Goal: Information Seeking & Learning: Check status

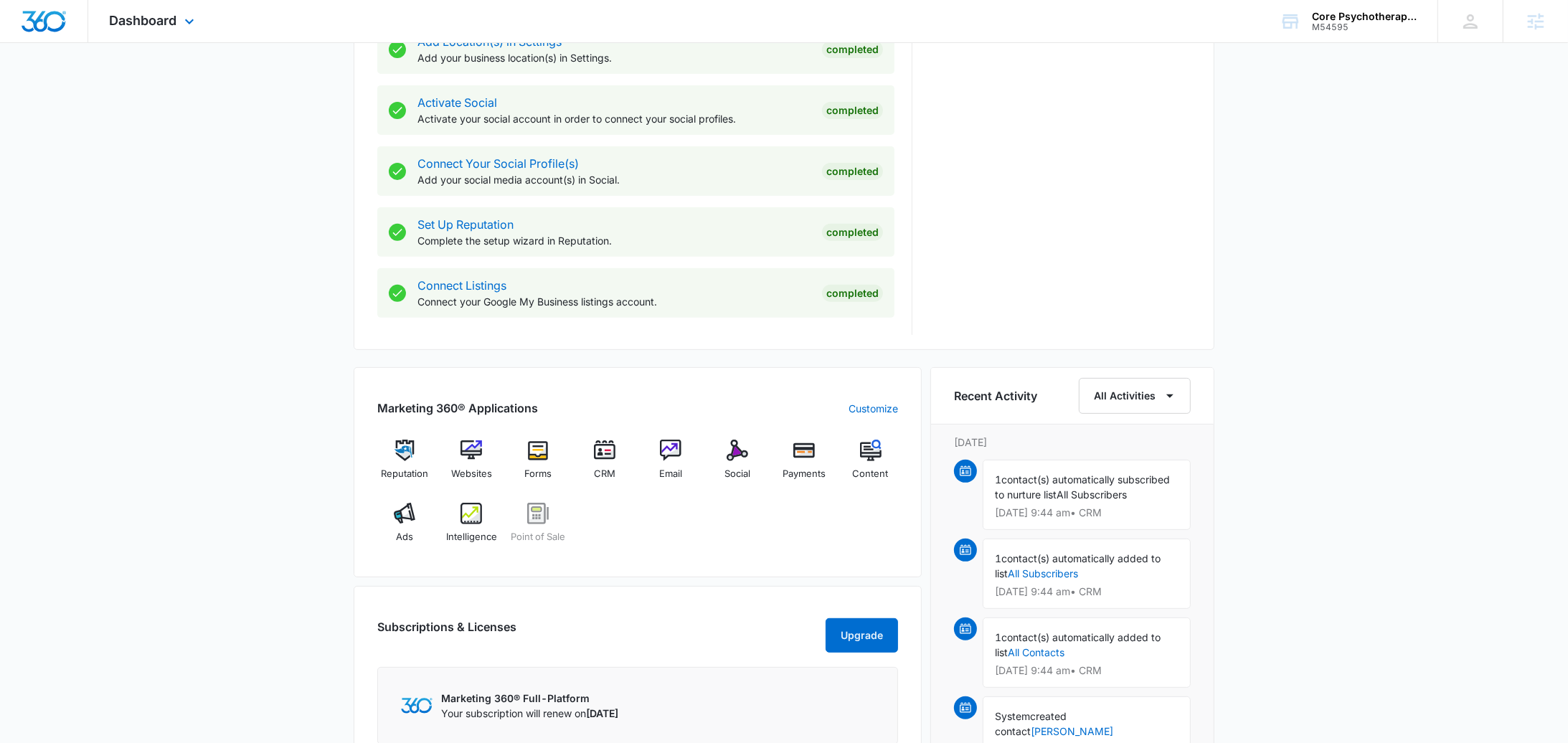
scroll to position [568, 0]
click at [477, 457] on img at bounding box center [470, 449] width 21 height 21
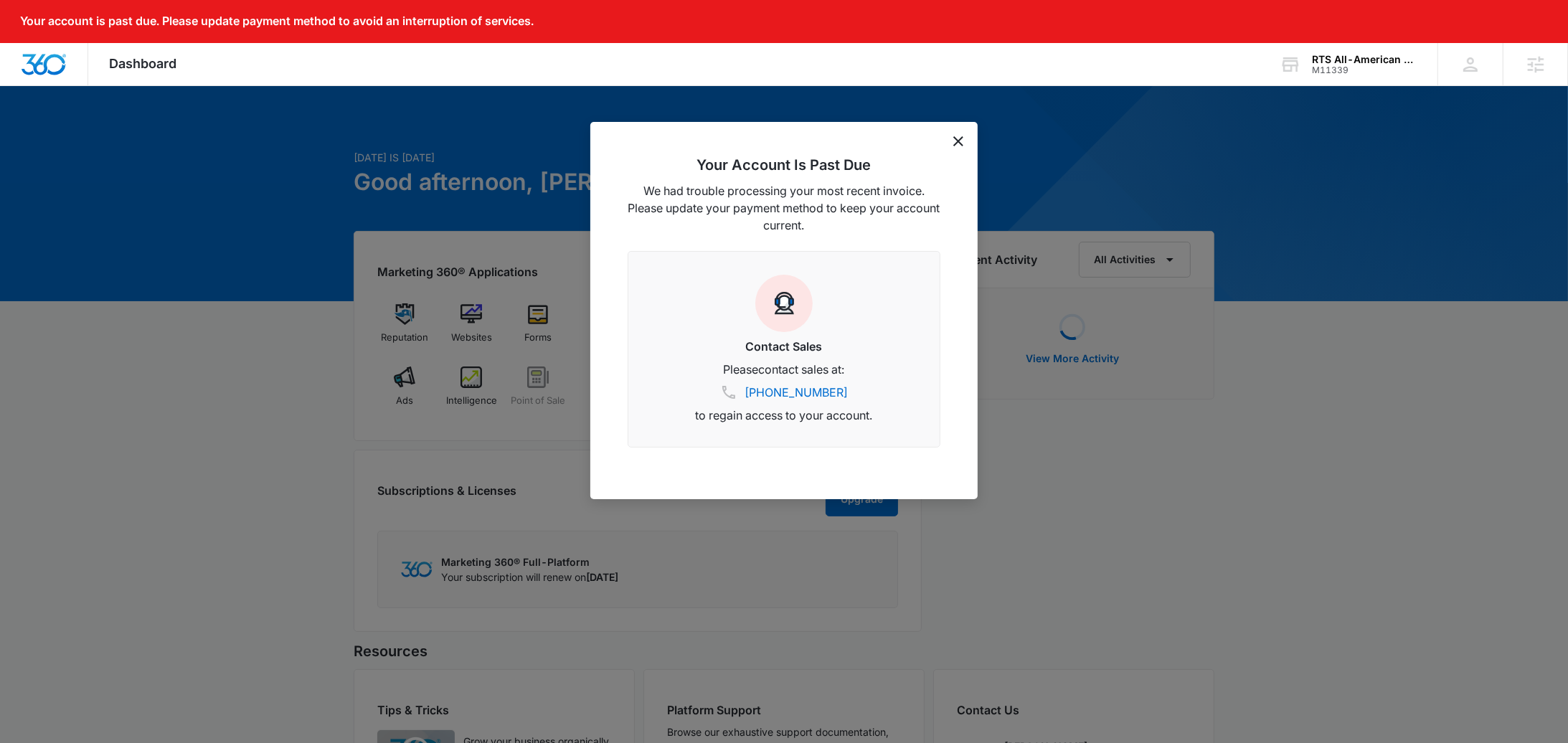
click at [957, 144] on icon "dismiss this dialog" at bounding box center [958, 141] width 10 height 10
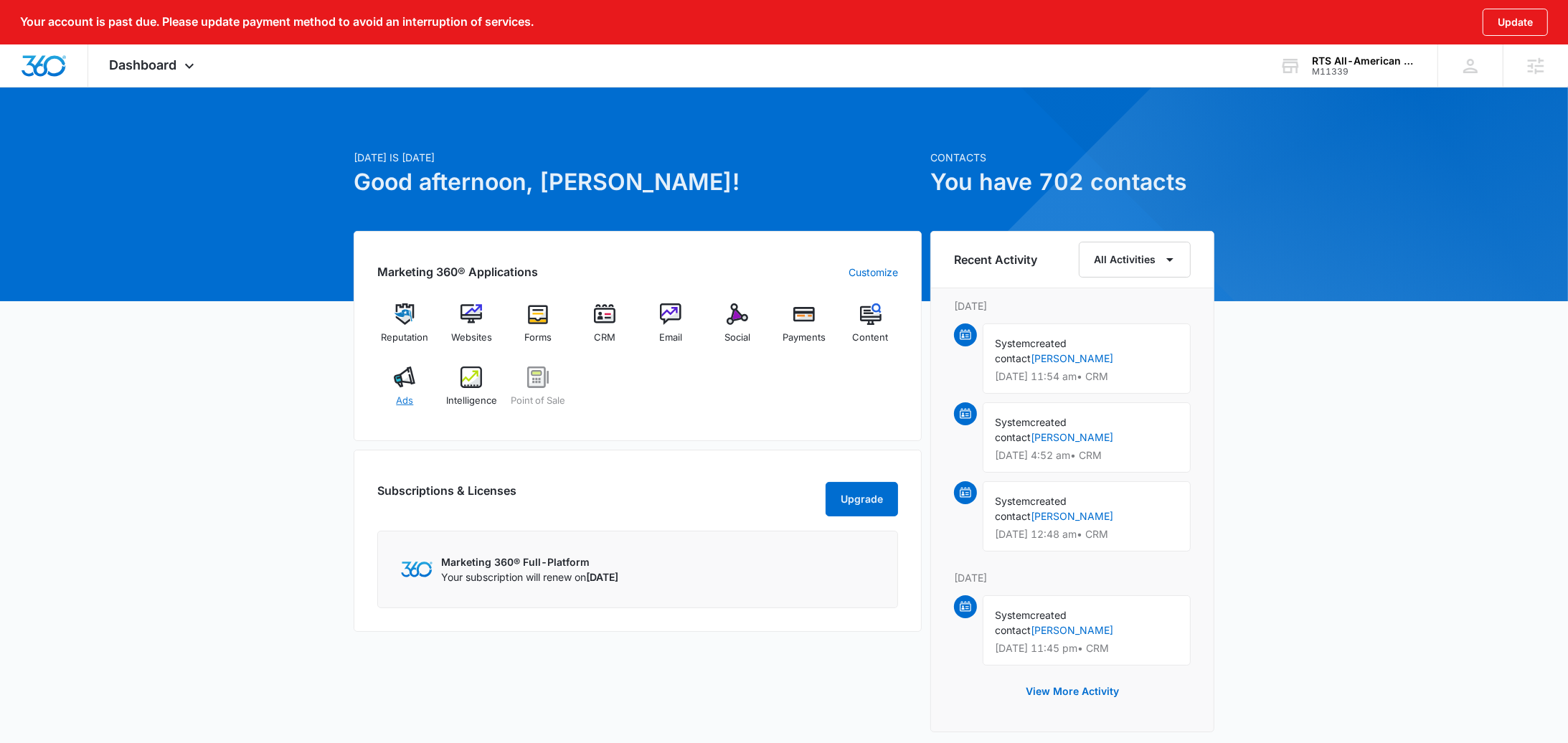
click at [417, 393] on div "Ads" at bounding box center [405, 392] width 55 height 51
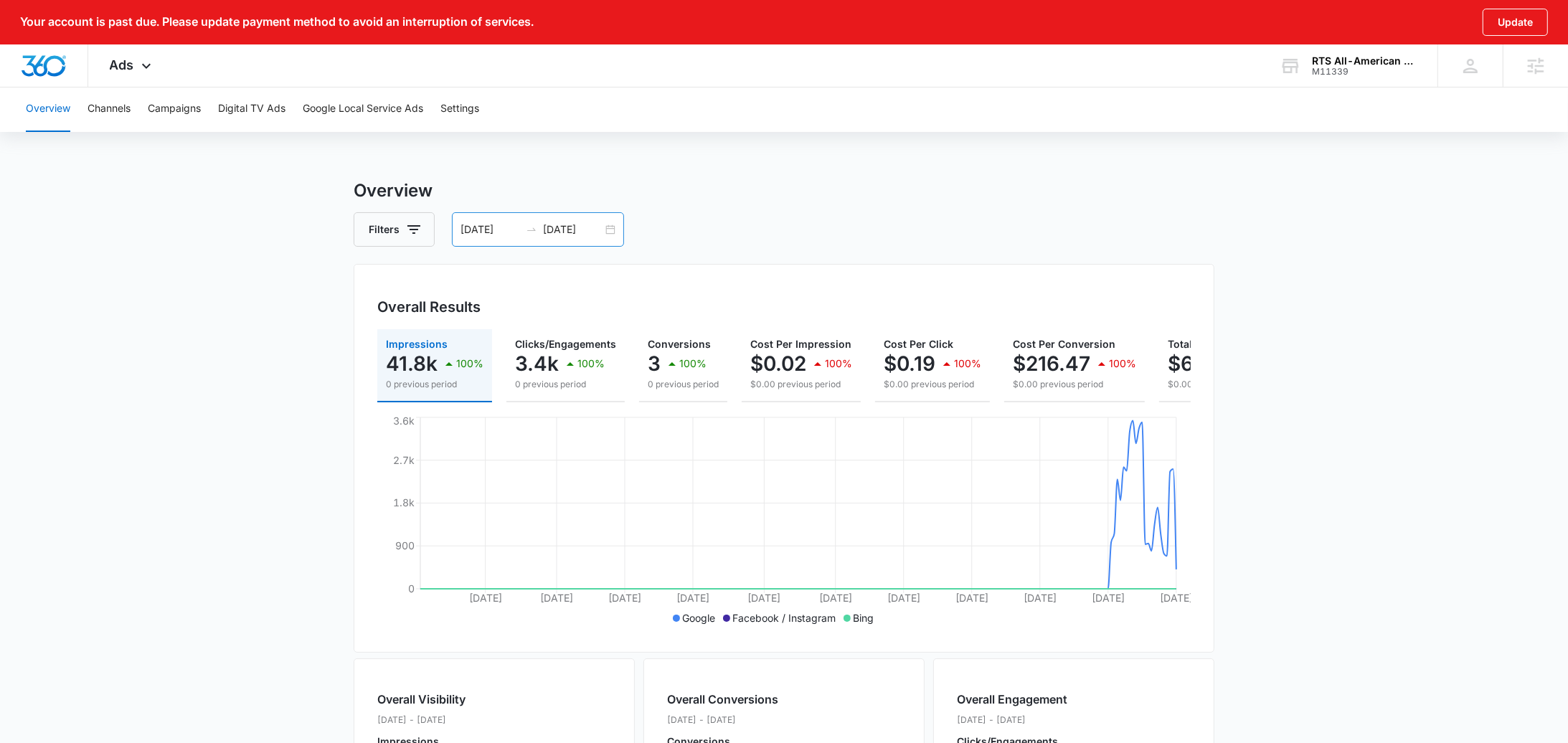
click at [617, 231] on div "01/01/2025 09/02/2025" at bounding box center [537, 229] width 172 height 34
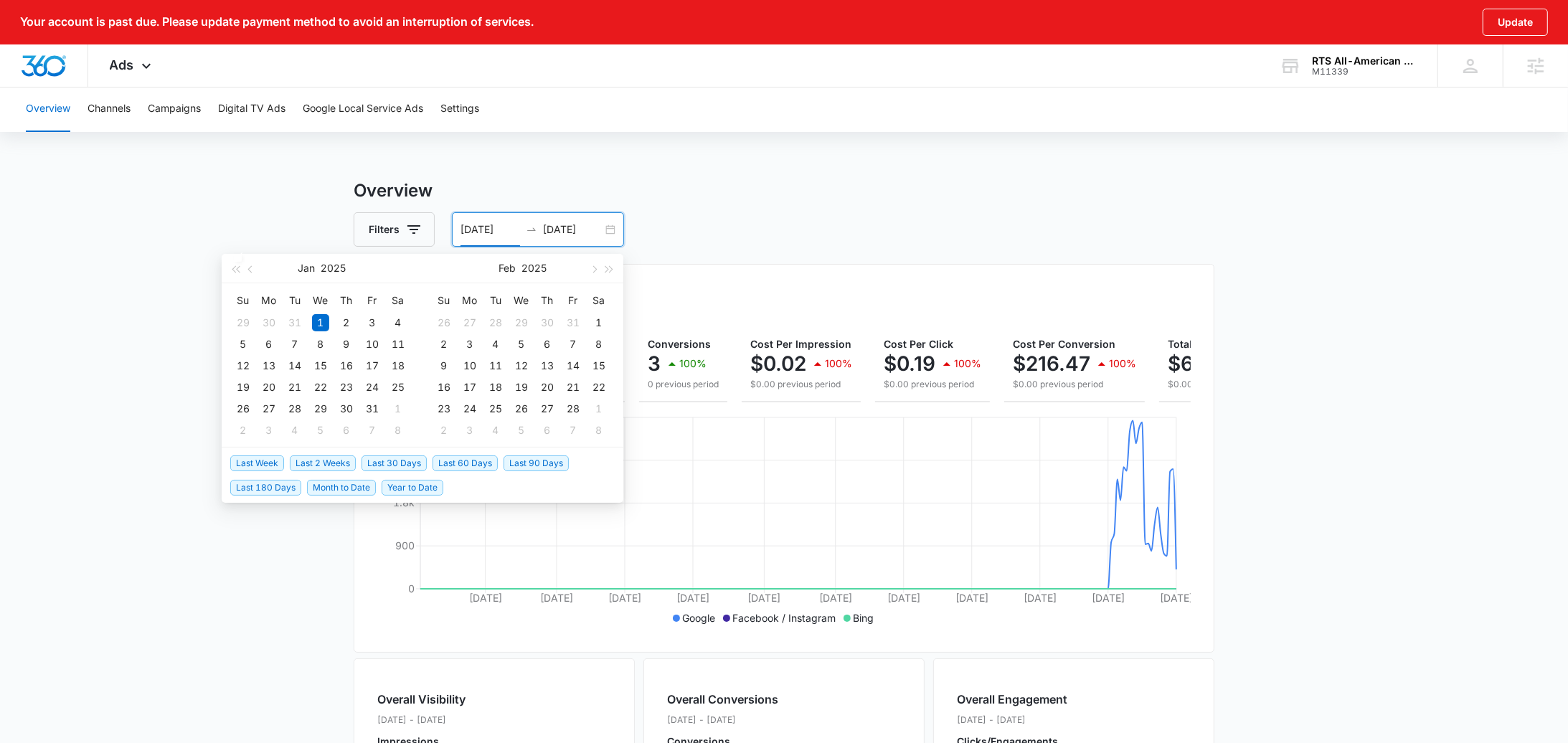
click at [327, 465] on span "Last 2 Weeks" at bounding box center [322, 463] width 66 height 16
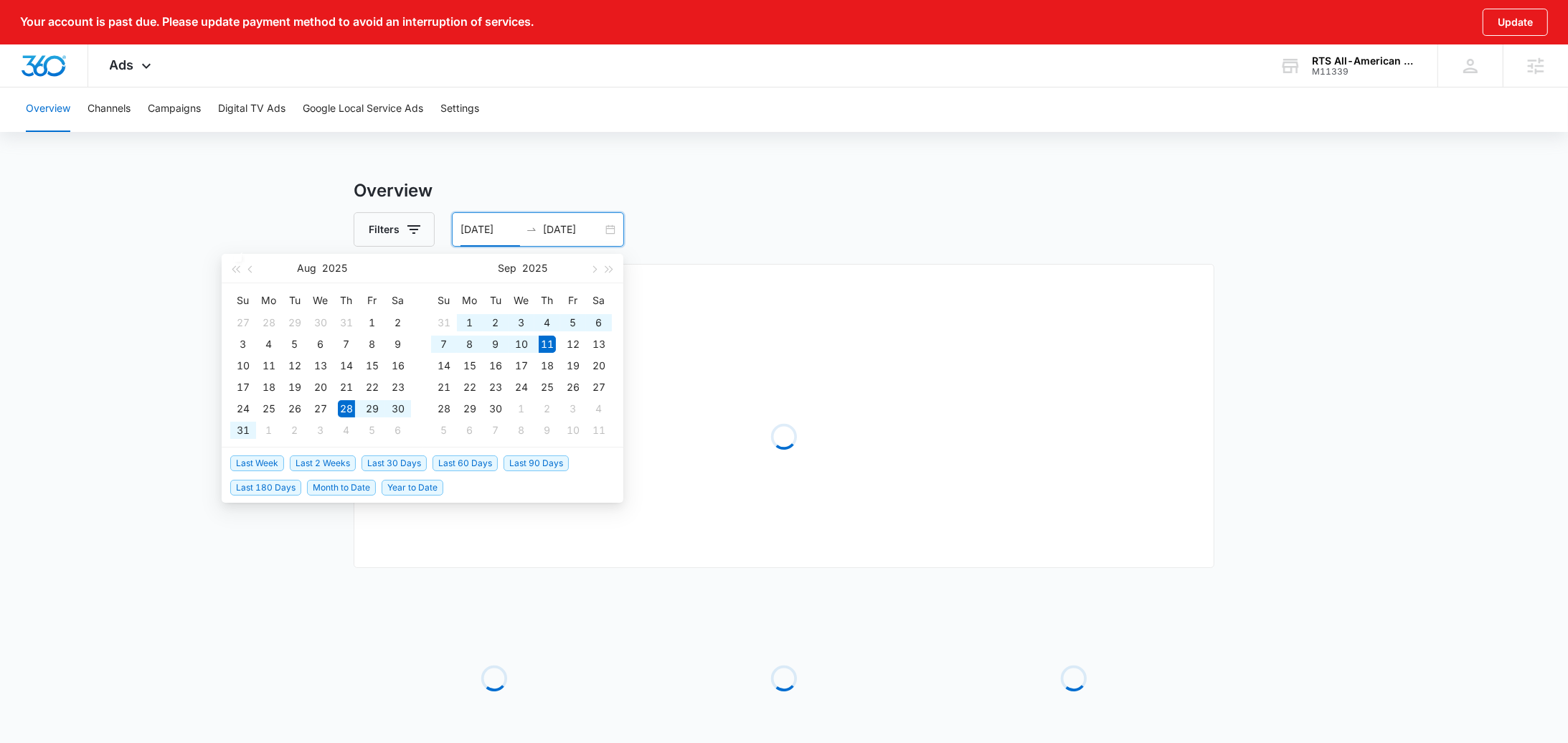
type input "08/28/2025"
type input "09/11/2025"
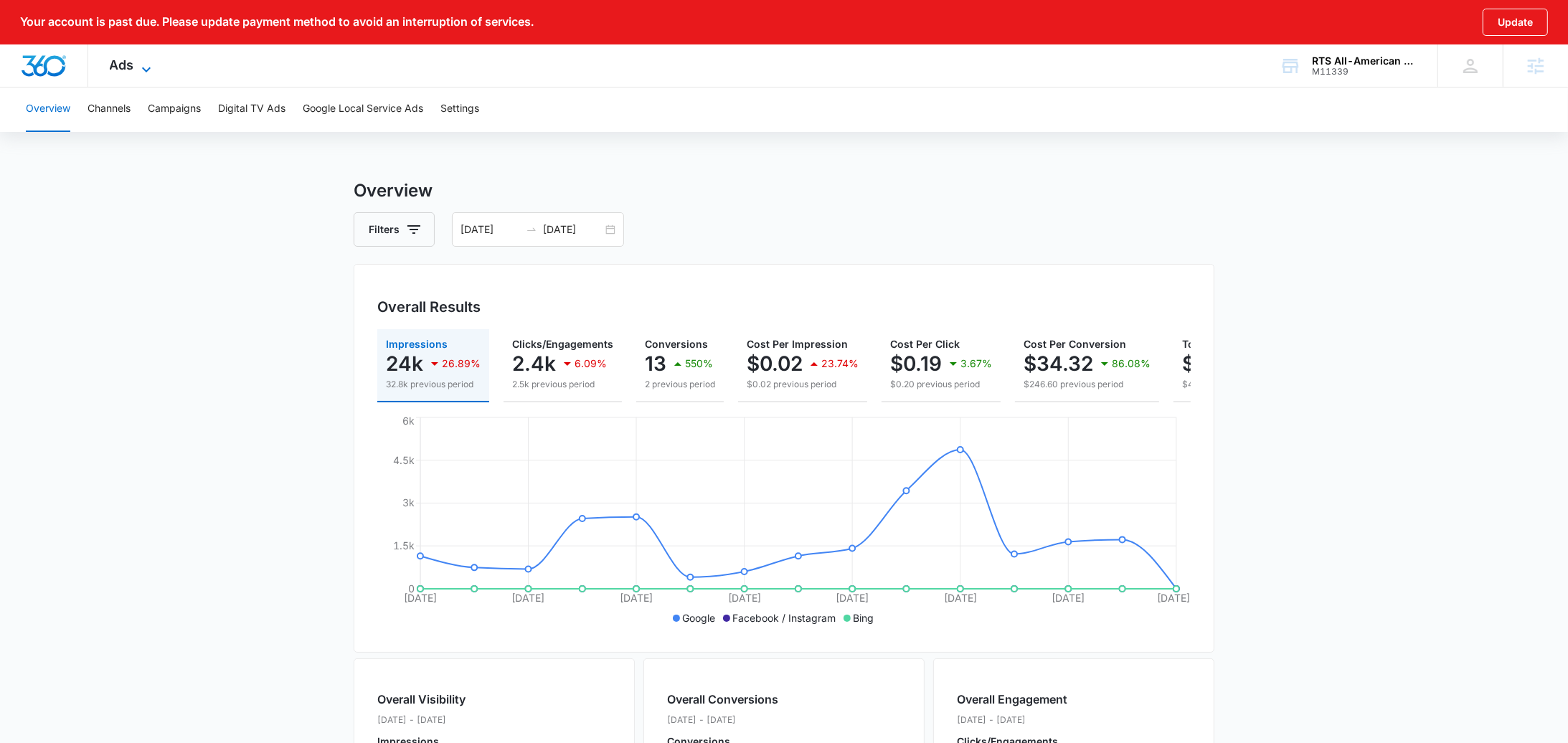
click at [121, 61] on span "Ads" at bounding box center [121, 64] width 25 height 15
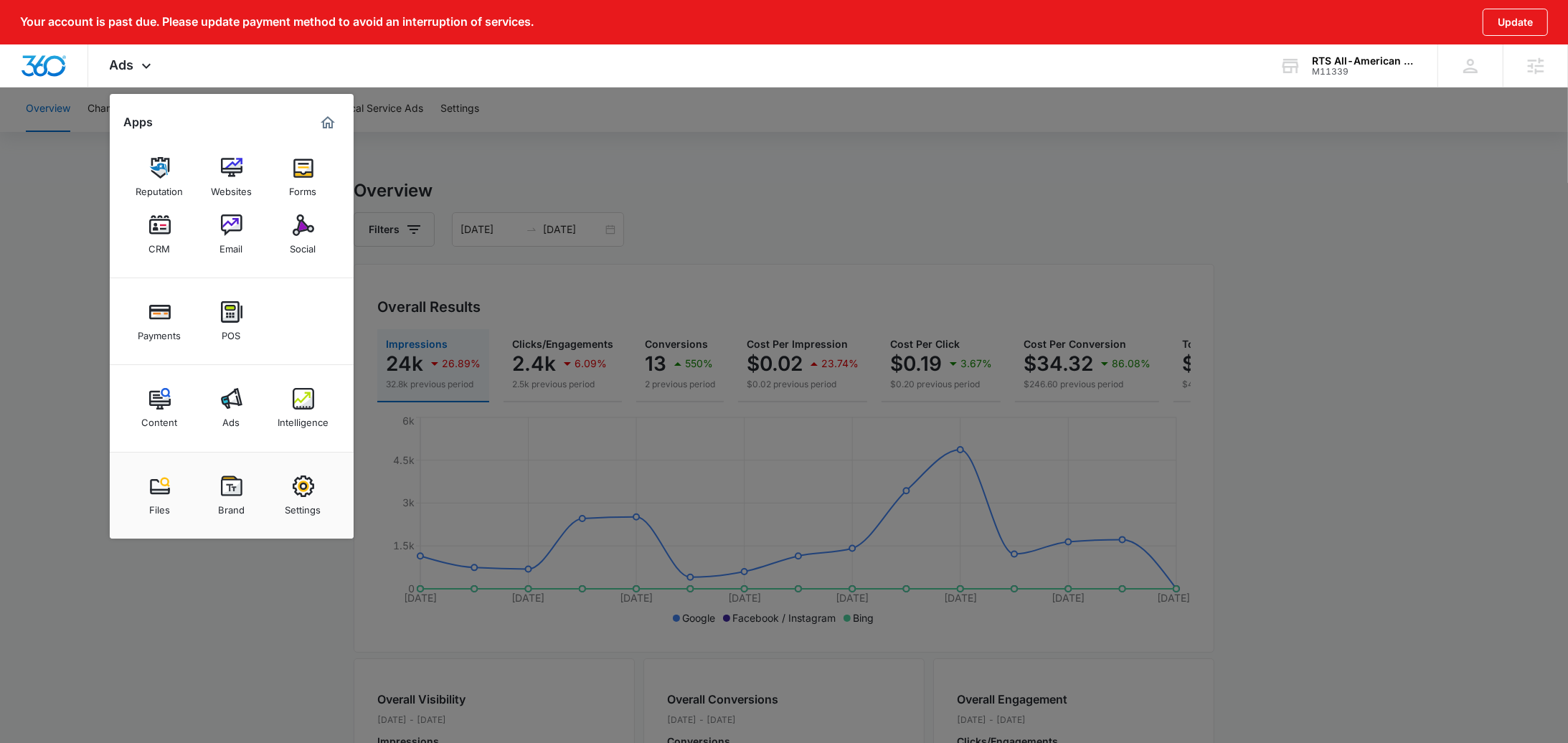
click at [302, 426] on div "Intelligence" at bounding box center [302, 419] width 51 height 18
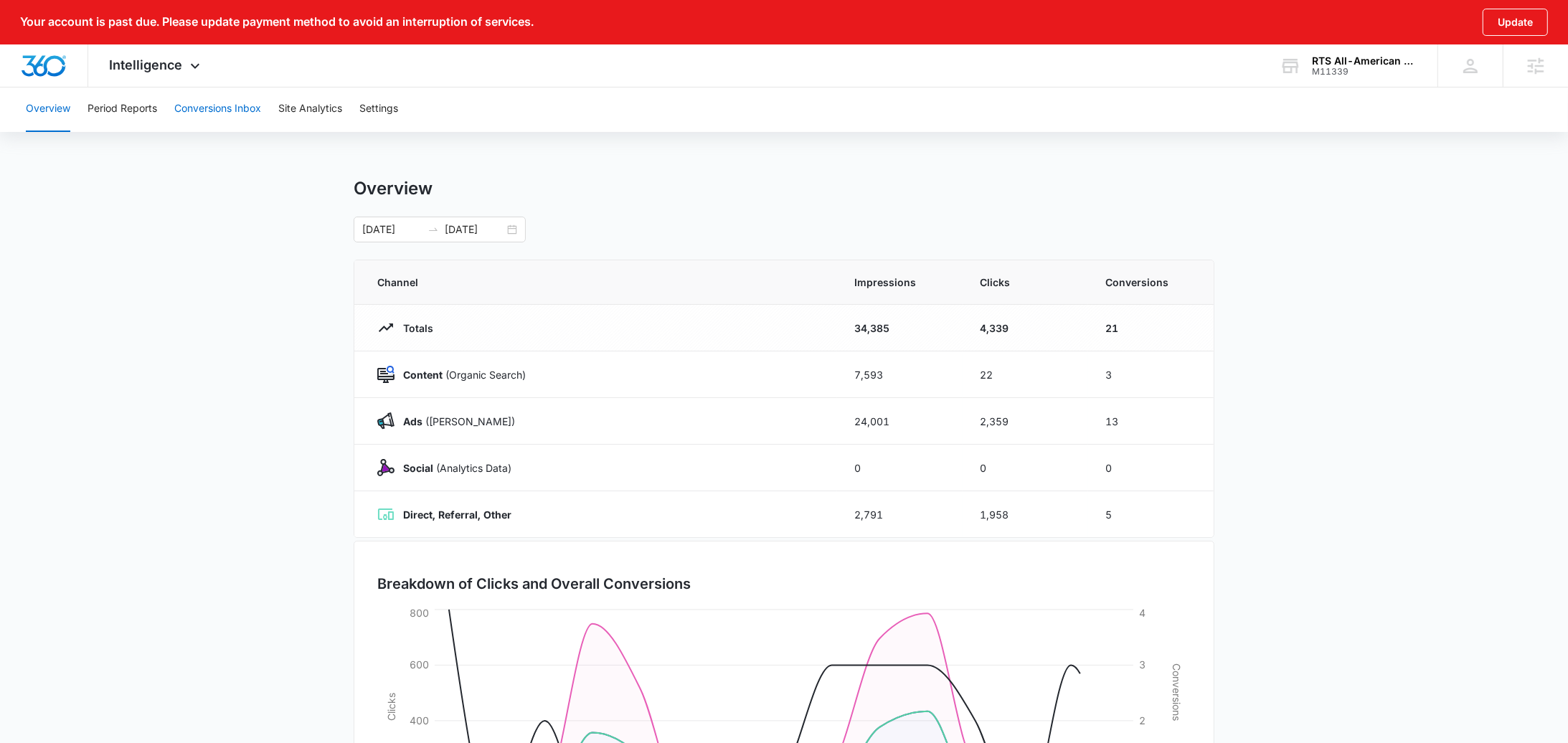
click at [224, 109] on button "Conversions Inbox" at bounding box center [218, 109] width 86 height 46
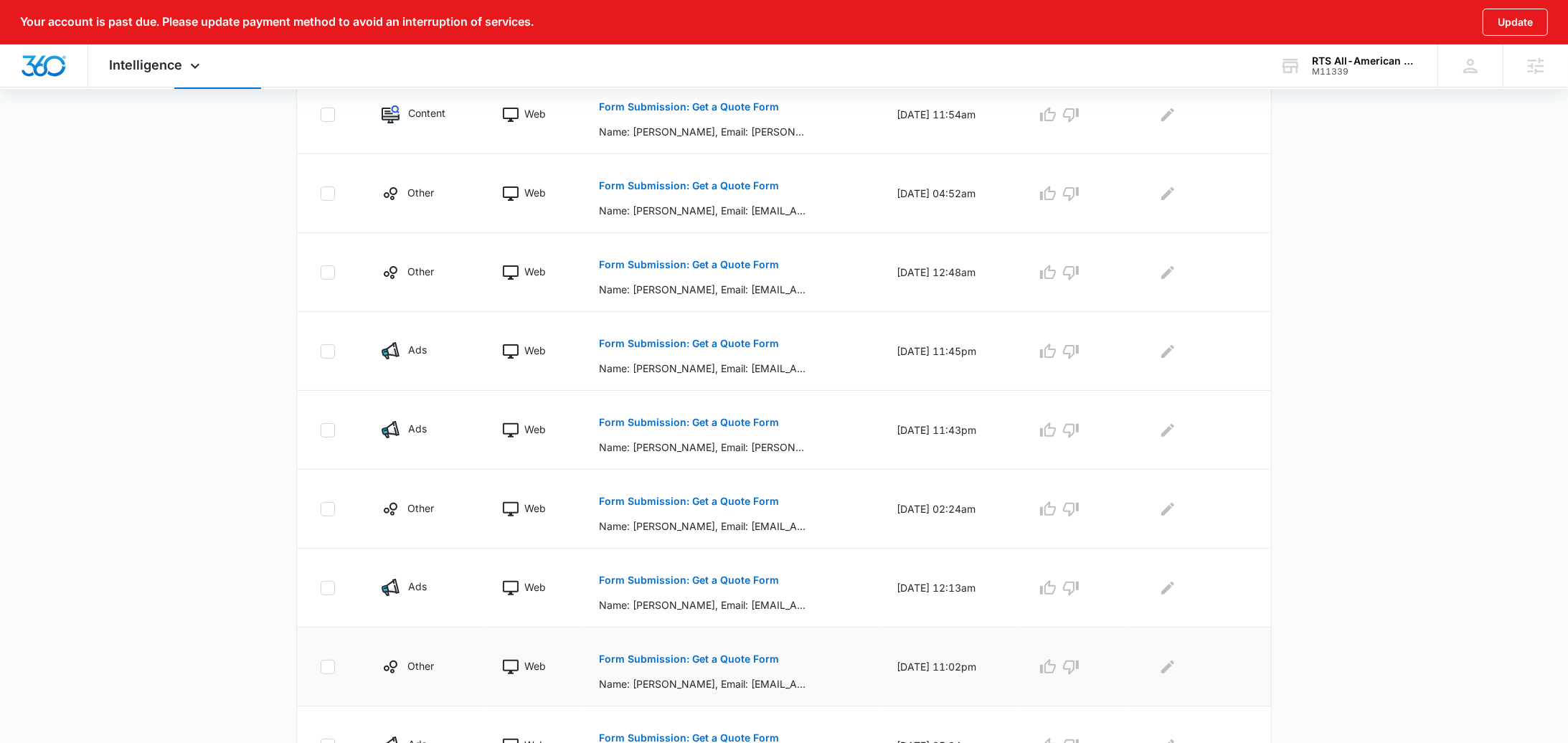
scroll to position [448, 0]
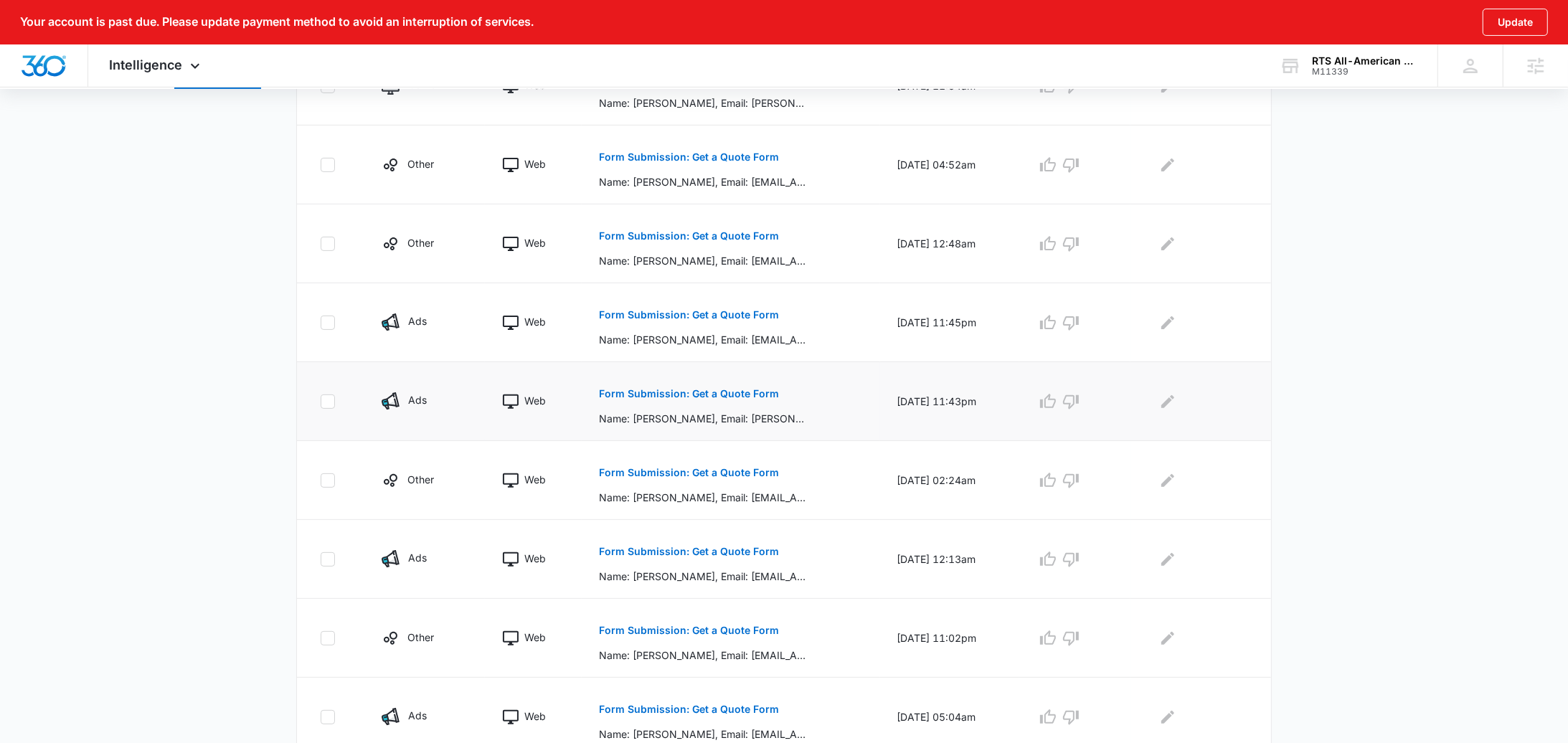
click at [728, 402] on button "Form Submission: Get a Quote Form" at bounding box center [689, 393] width 180 height 34
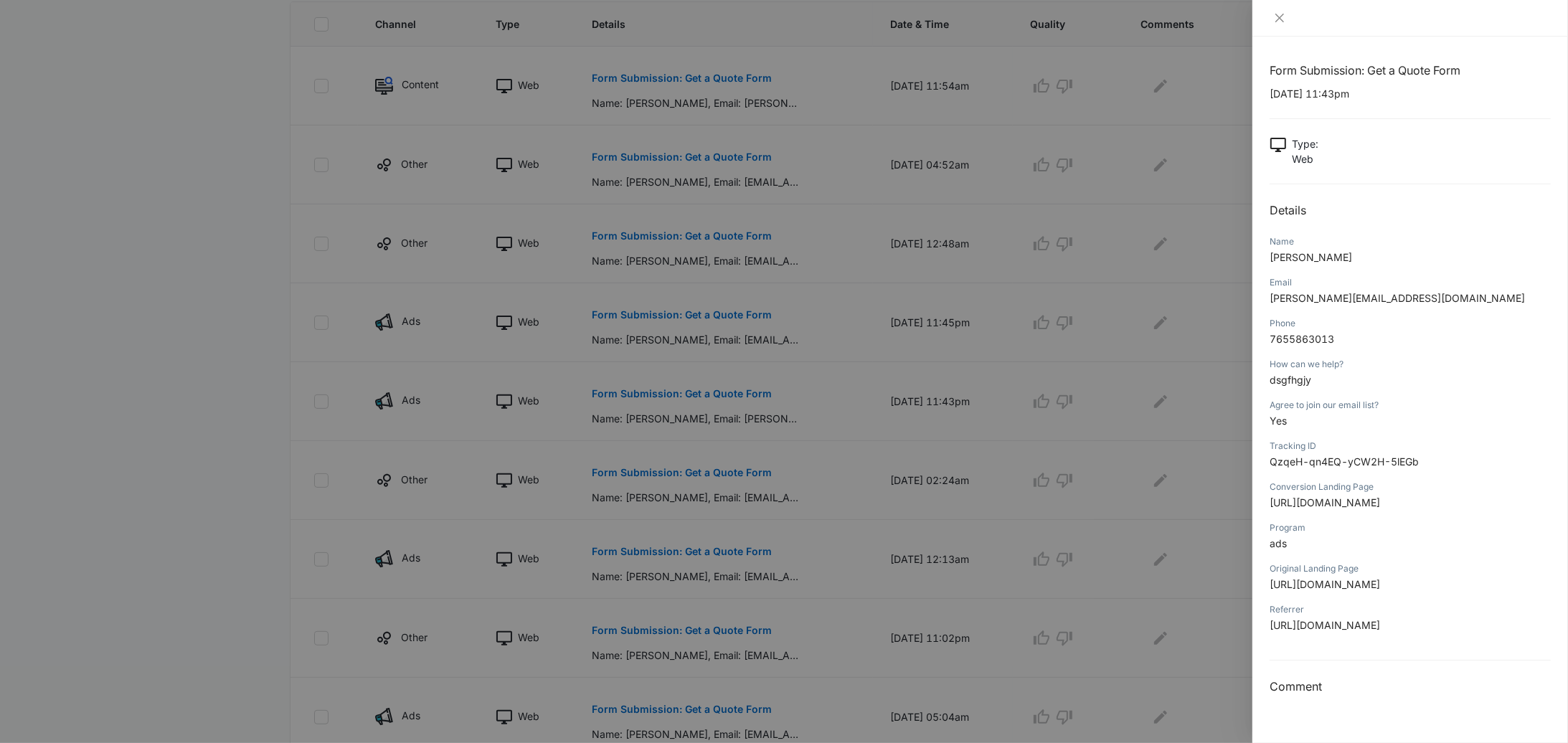
click at [726, 401] on div at bounding box center [784, 371] width 1568 height 743
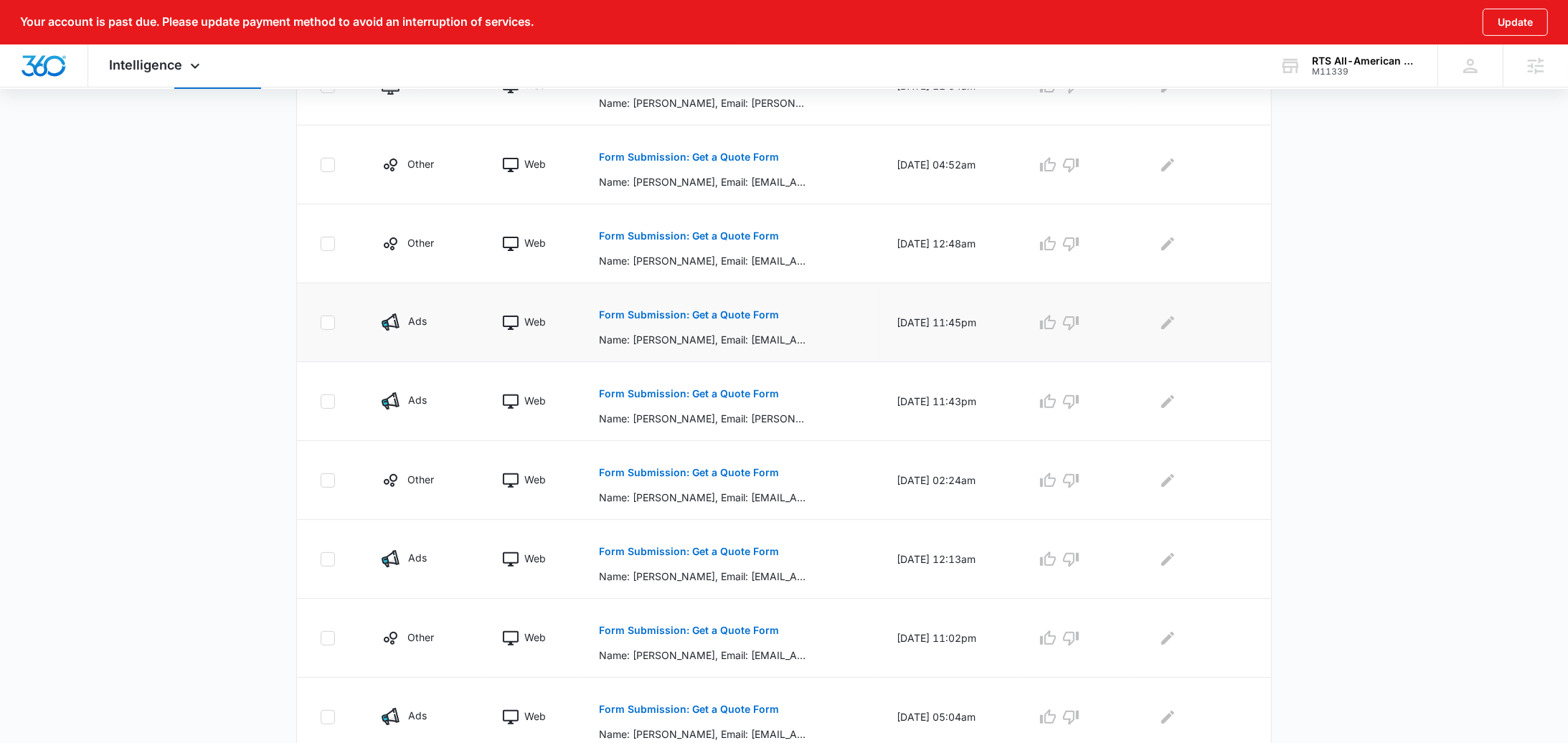
click at [717, 319] on p "Form Submission: Get a Quote Form" at bounding box center [689, 314] width 180 height 10
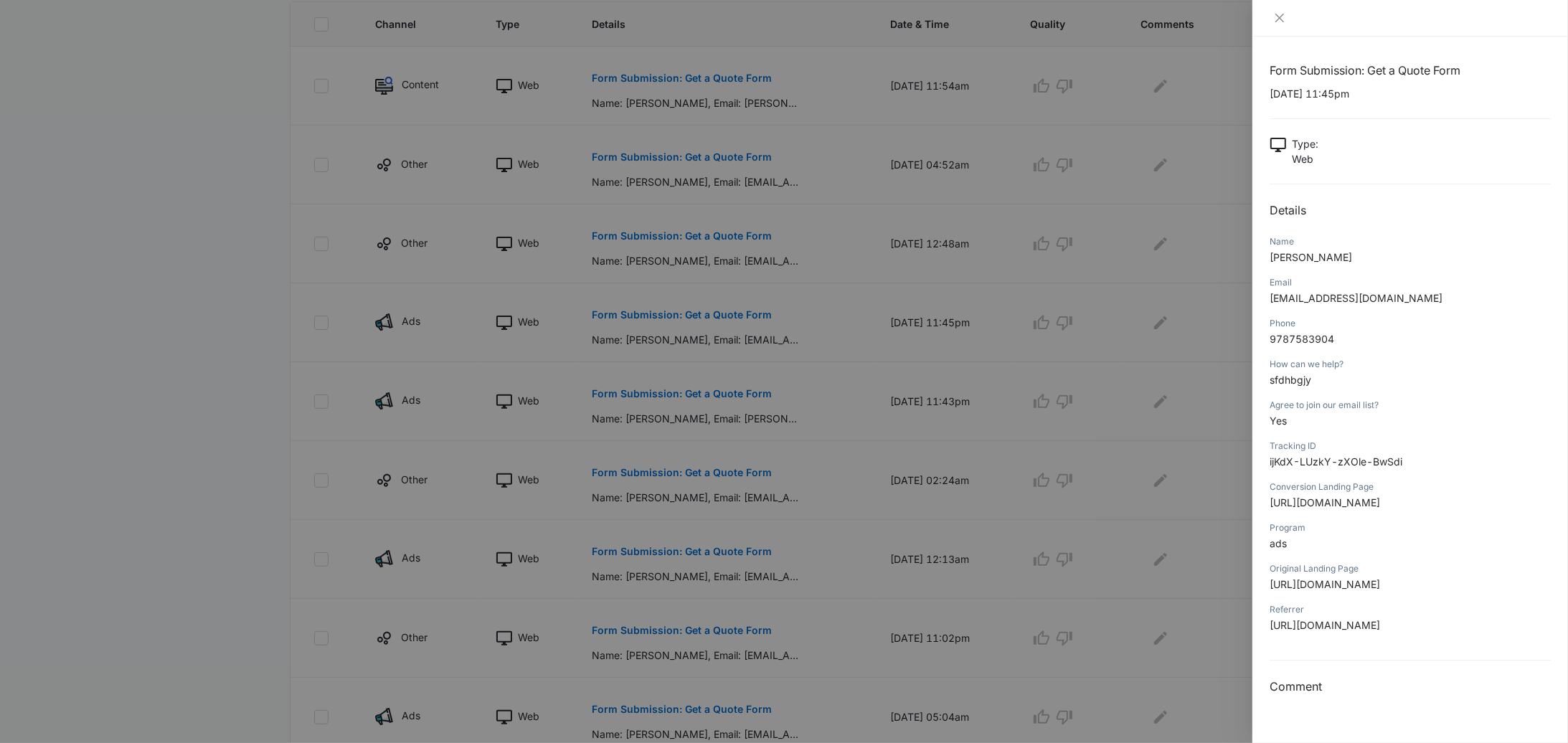
click at [318, 208] on div at bounding box center [784, 371] width 1568 height 743
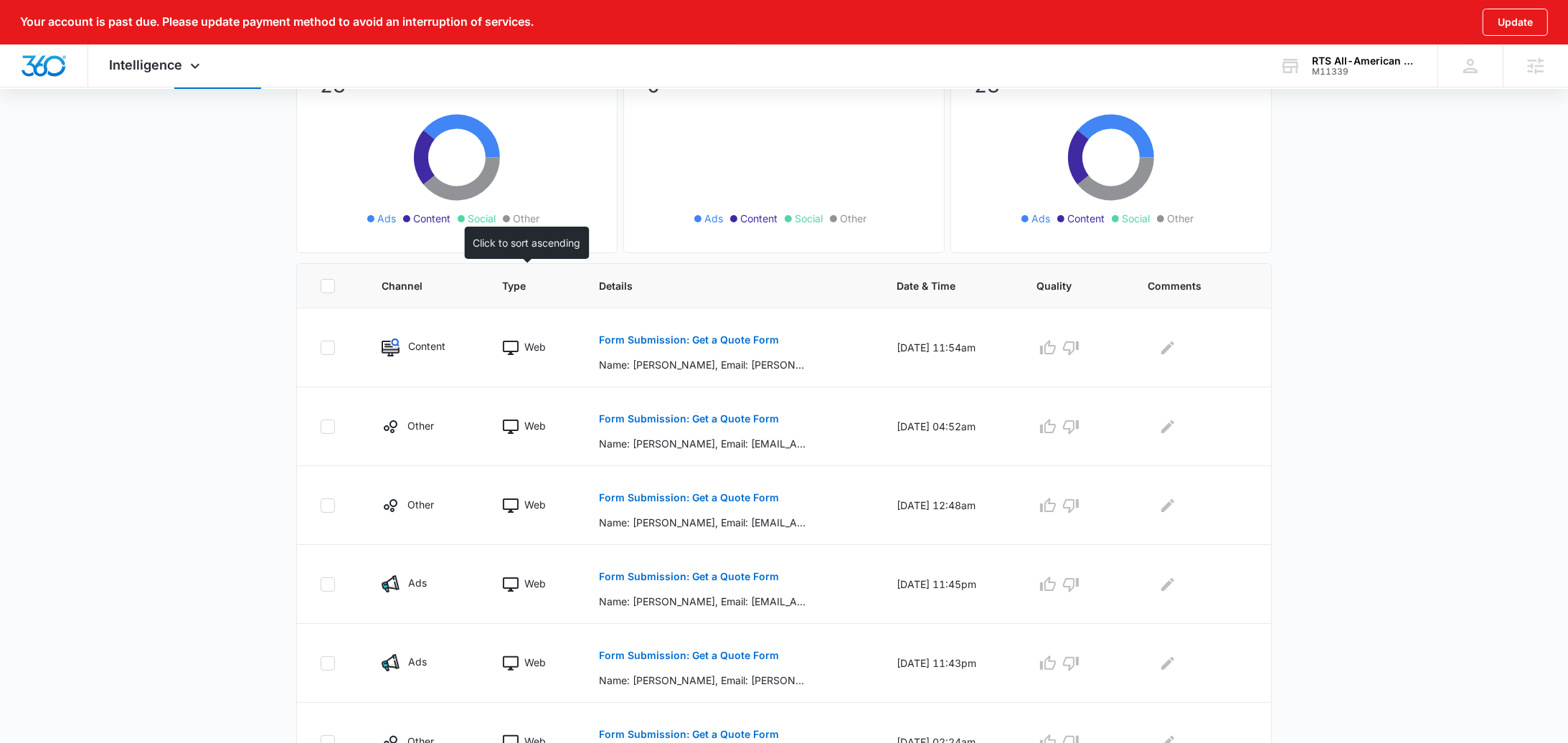
scroll to position [0, 0]
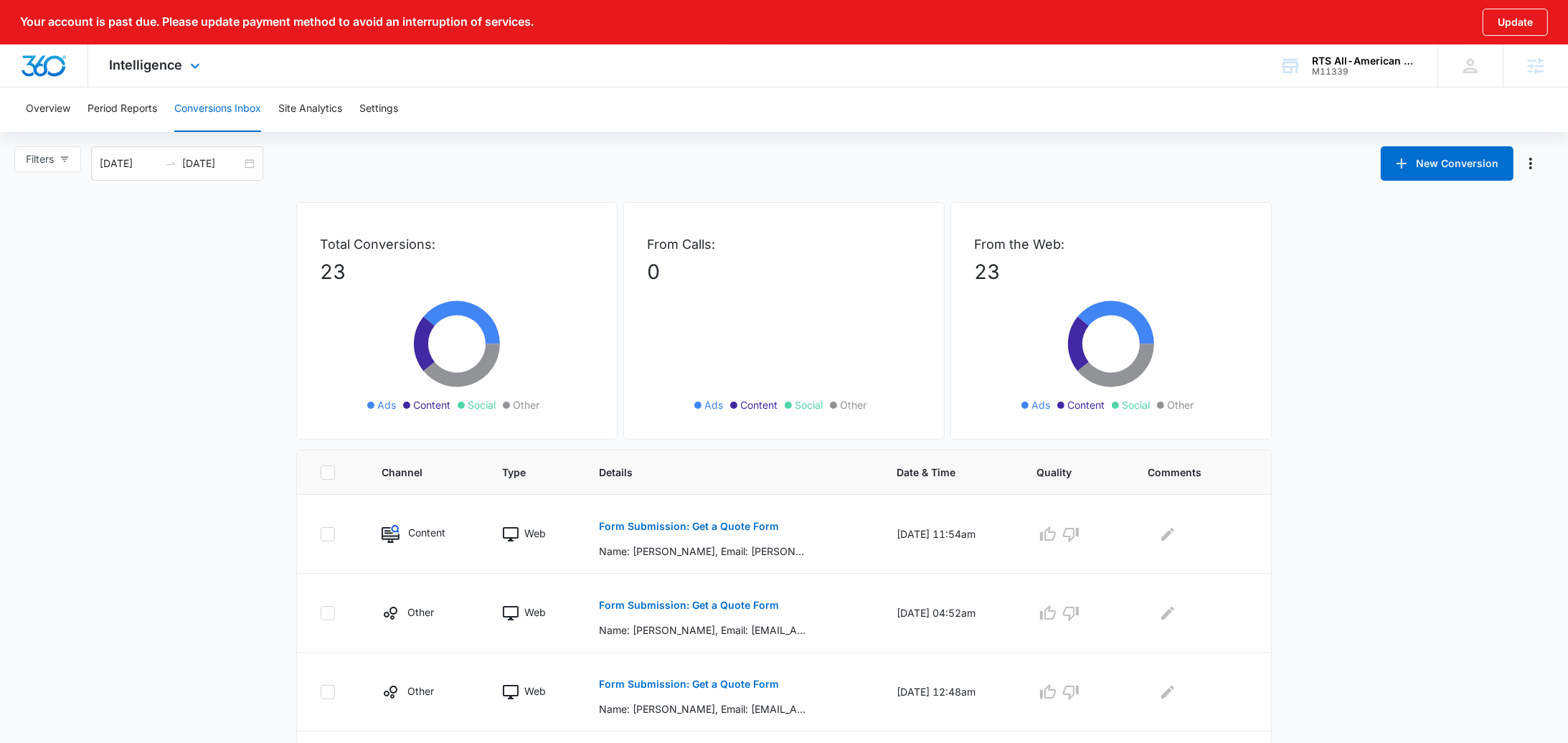
click at [187, 78] on div "Intelligence Apps Reputation Websites Forms CRM Email Social Payments POS Conte…" at bounding box center [156, 65] width 137 height 42
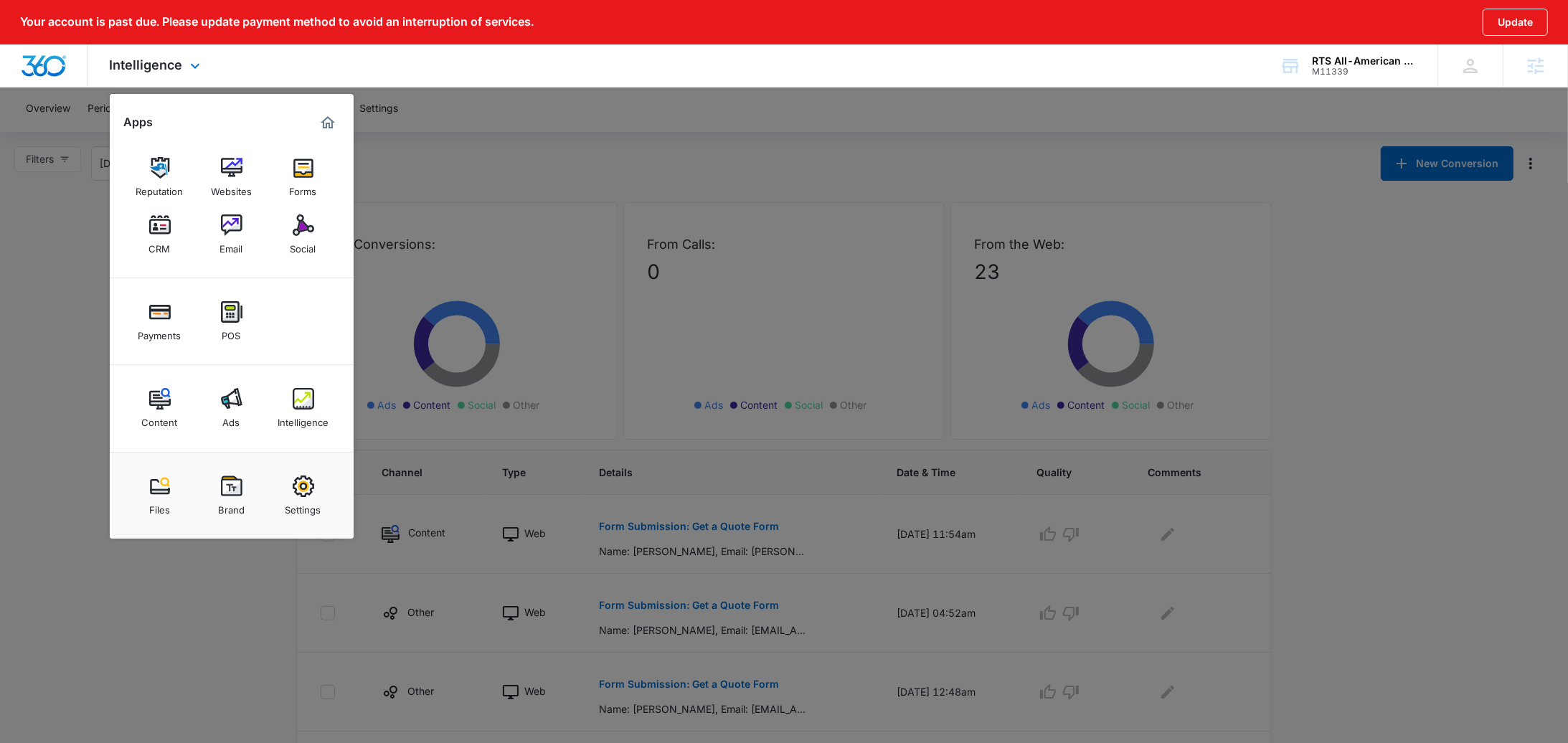
click at [243, 436] on div "Content Ads Intelligence" at bounding box center [231, 408] width 244 height 86
click at [236, 422] on div "Ads" at bounding box center [231, 419] width 17 height 18
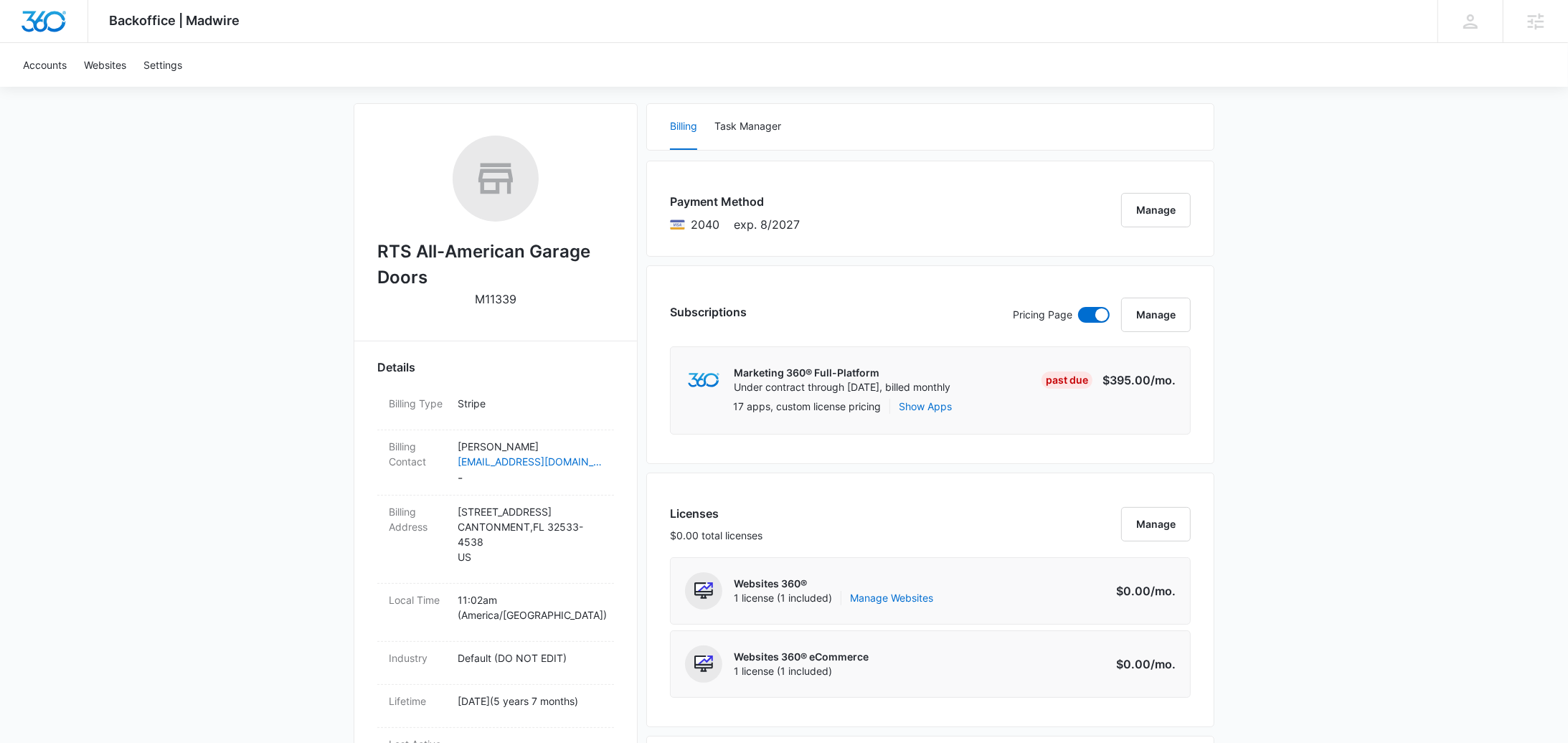
scroll to position [597, 0]
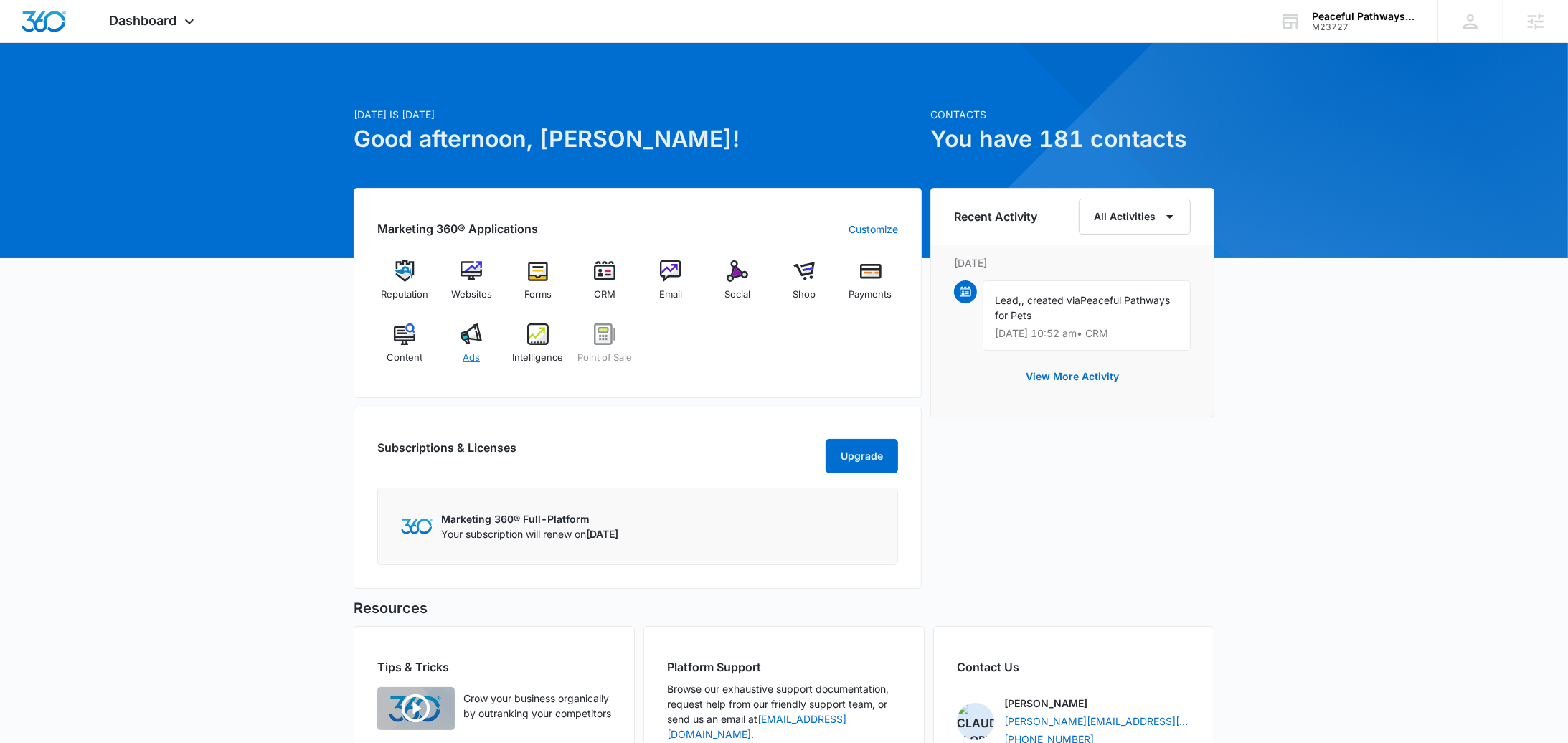
click at [486, 365] on div "Ads" at bounding box center [471, 349] width 55 height 51
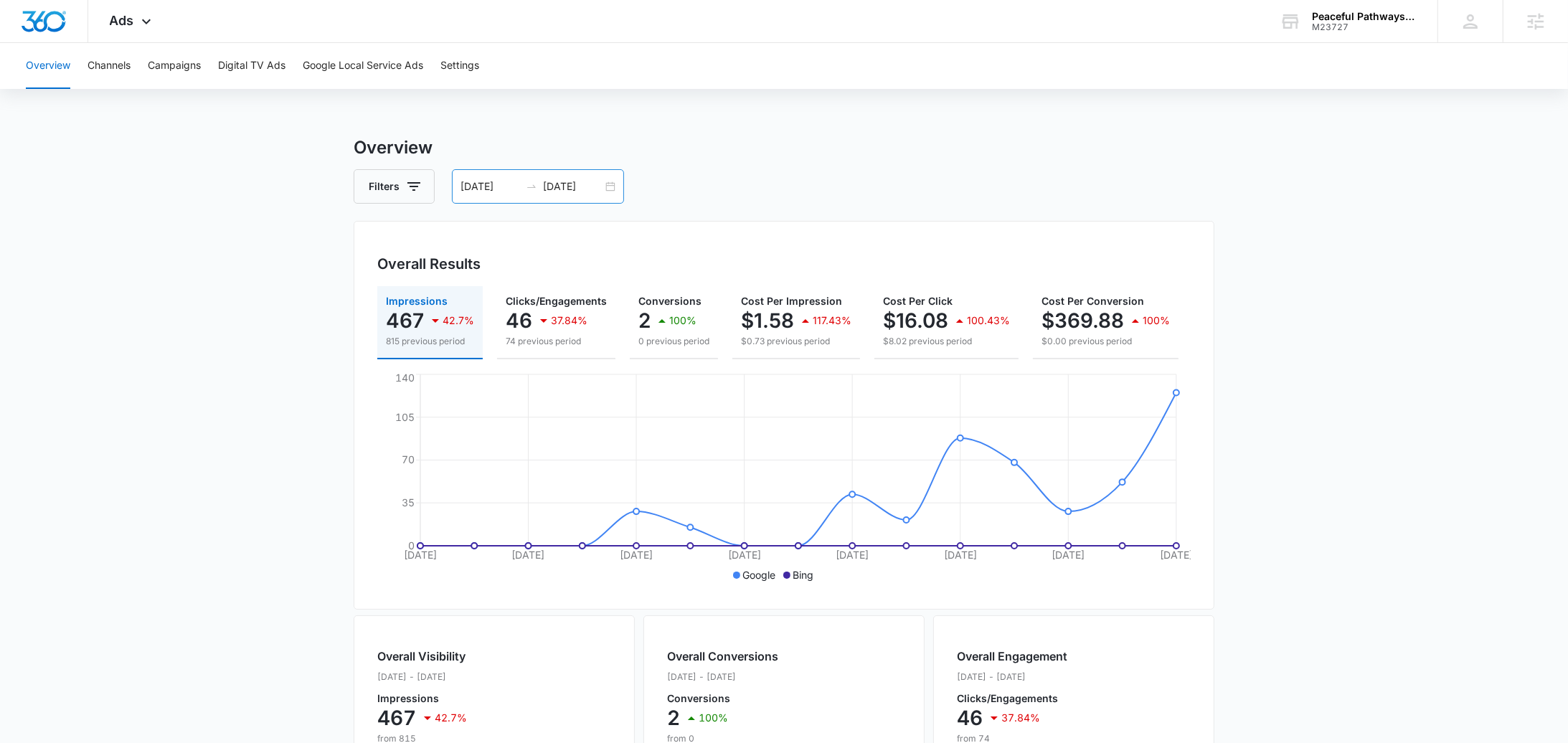
click at [616, 194] on div "08/24/2025 09/07/2025" at bounding box center [537, 186] width 172 height 34
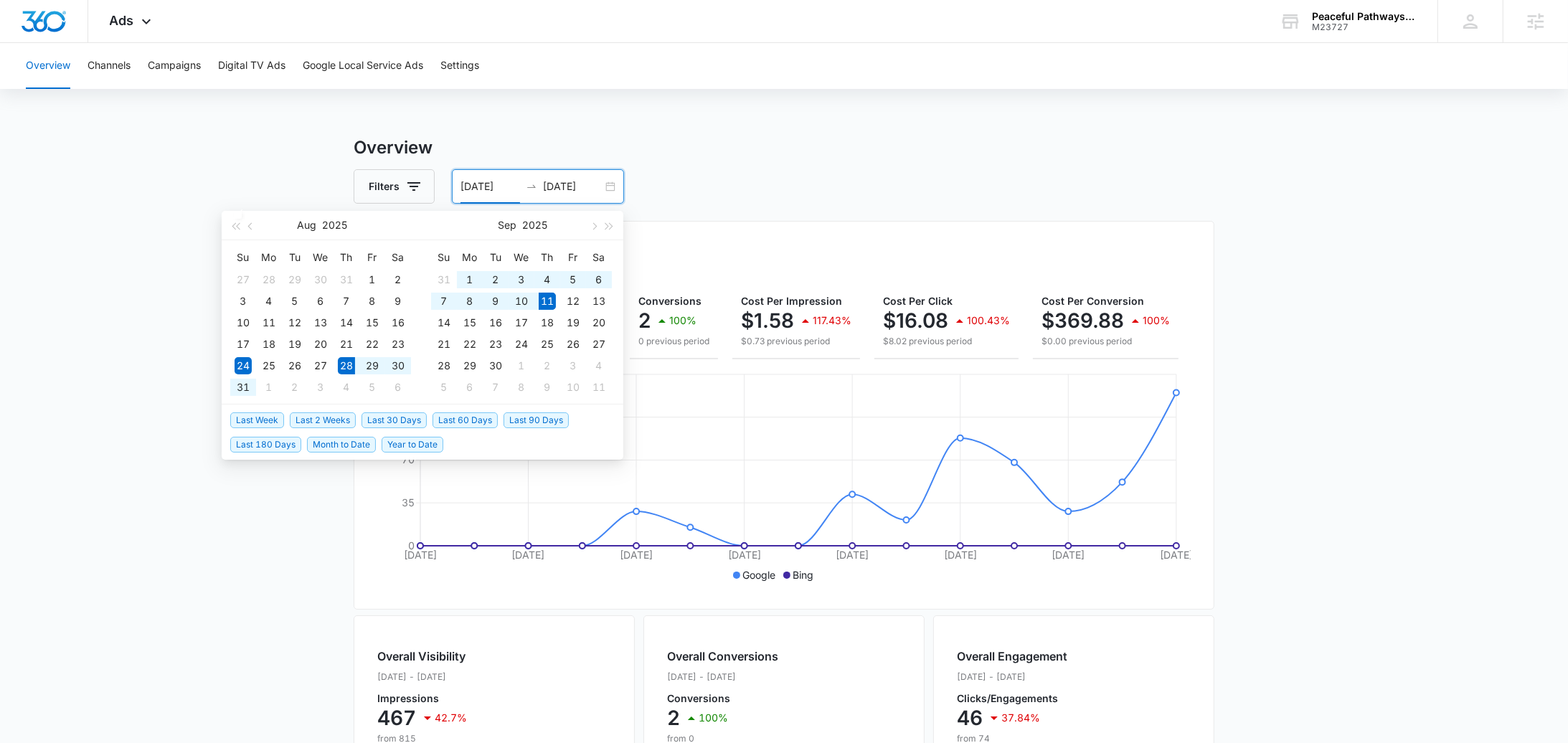
click at [328, 421] on span "Last 2 Weeks" at bounding box center [322, 420] width 66 height 16
type input "08/28/2025"
type input "09/11/2025"
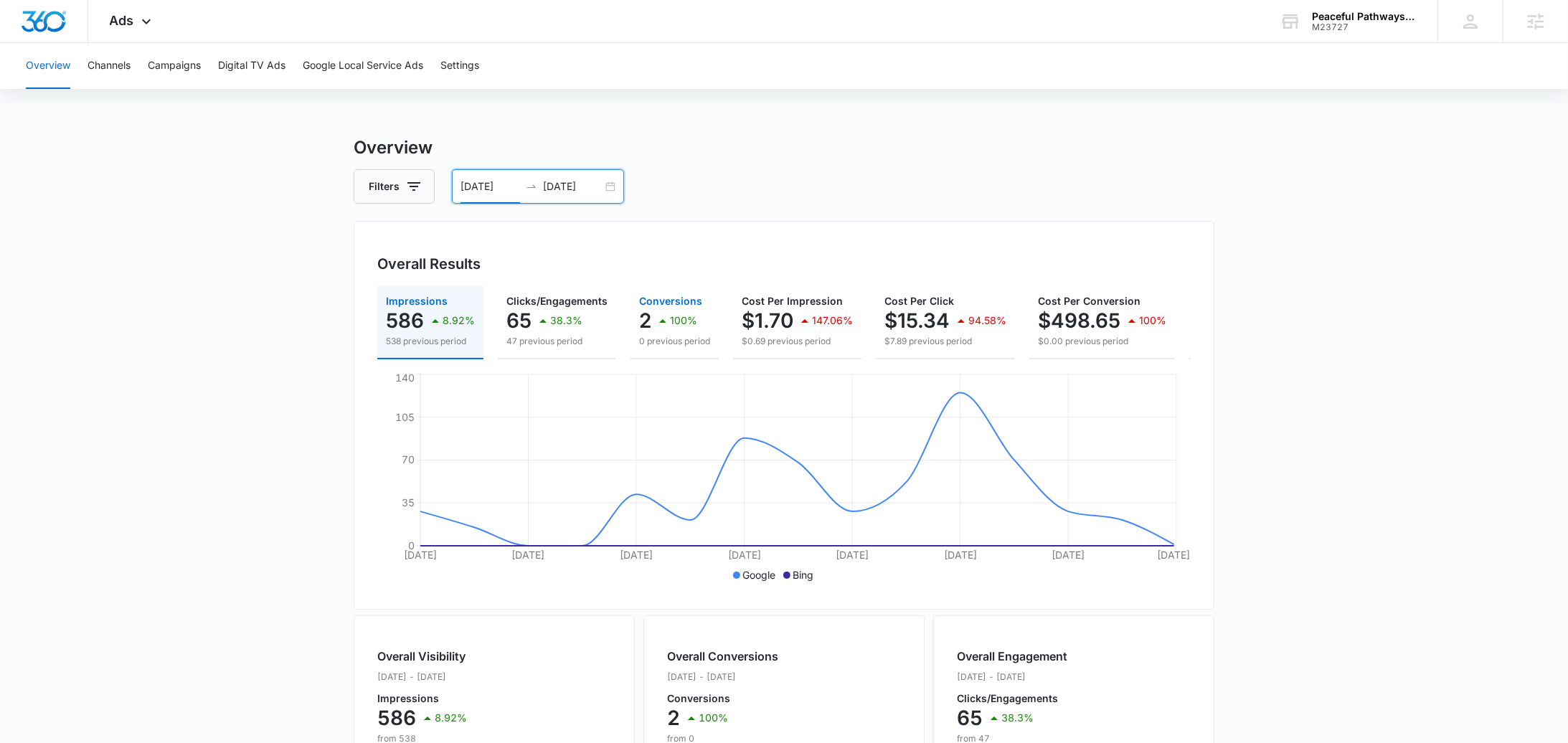
click at [653, 336] on p "0 previous period" at bounding box center [674, 342] width 71 height 13
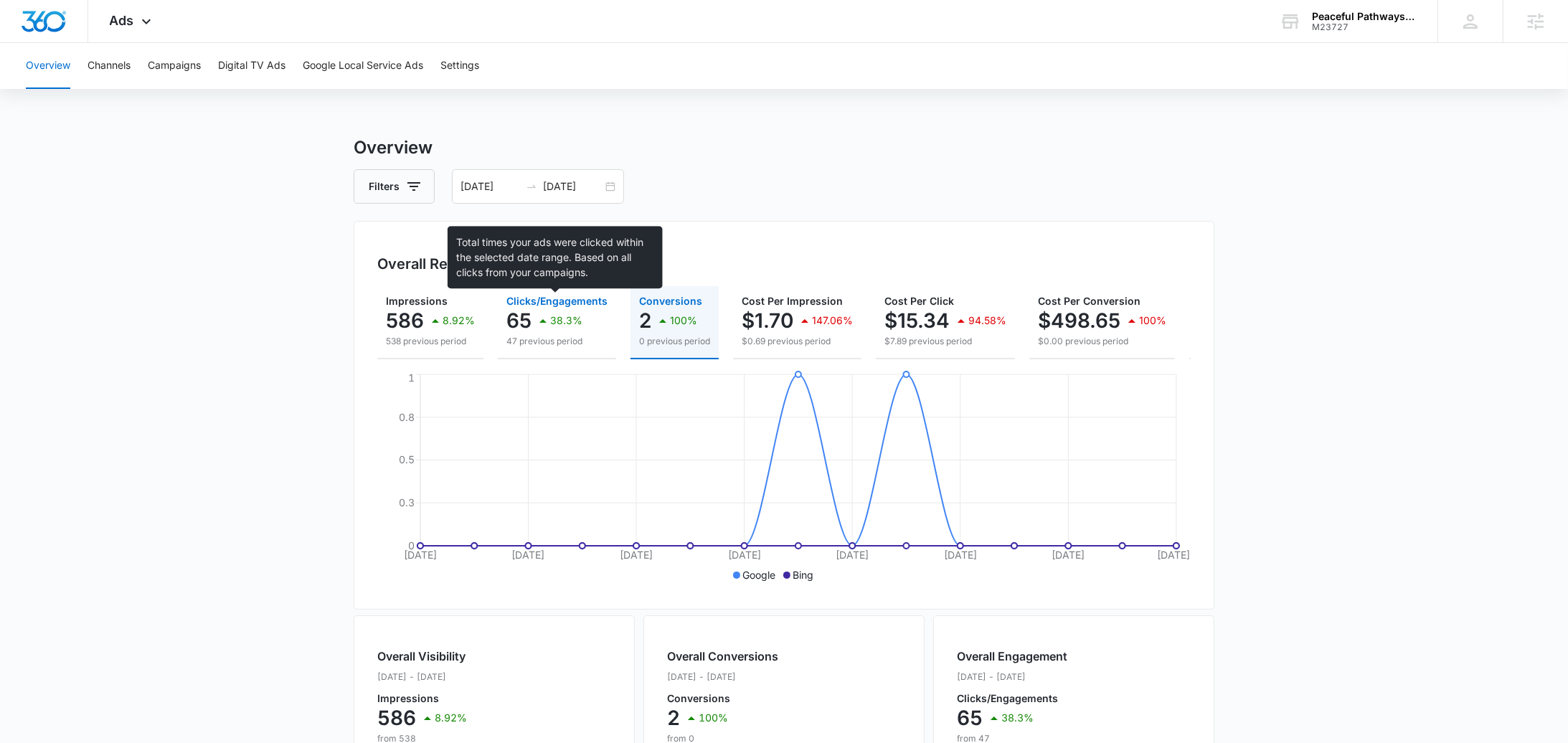
click at [529, 305] on span "Clicks/Engagements" at bounding box center [557, 300] width 101 height 12
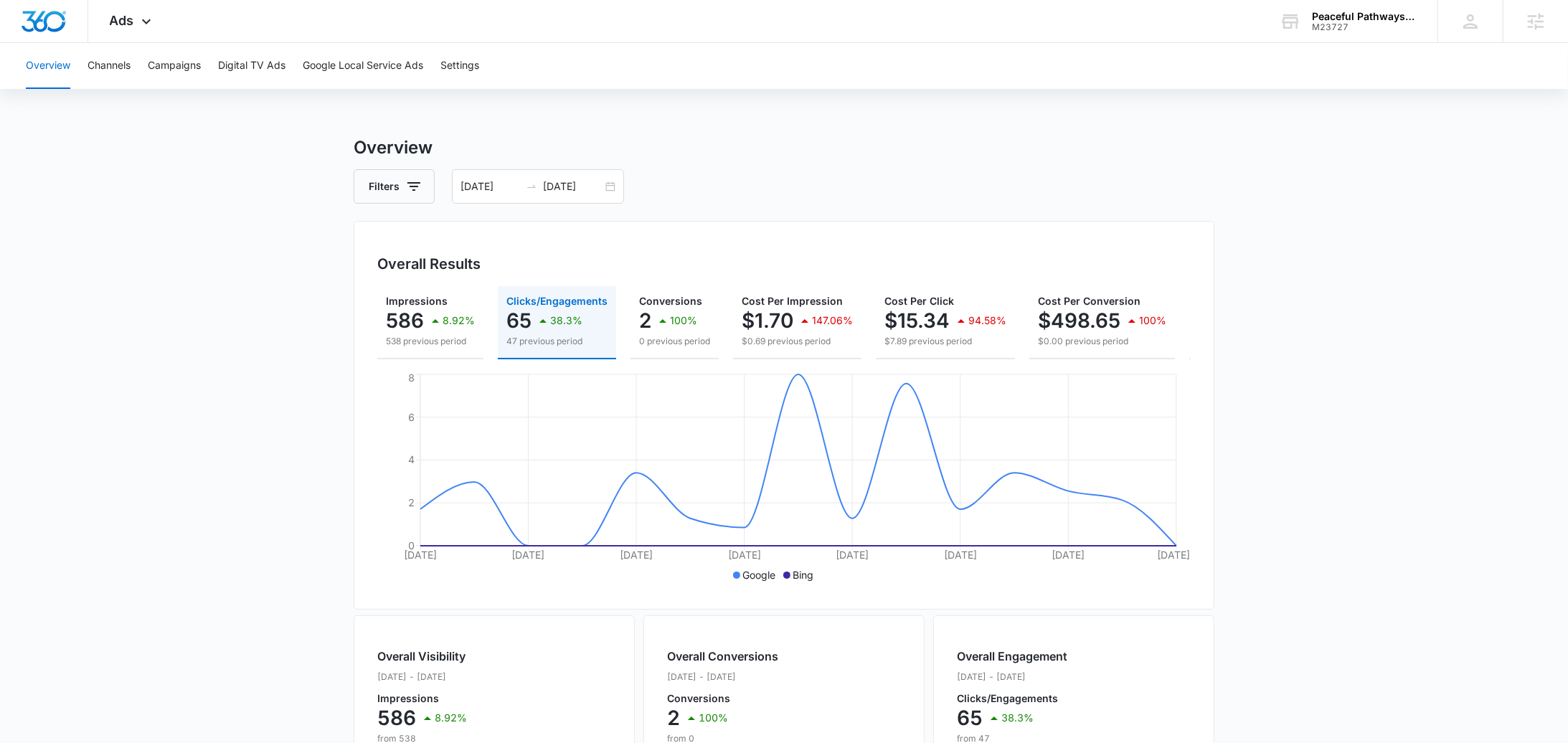
click at [1190, 332] on div "Overall Results Impressions 586 8.92% 538 previous period Clicks/Engagements 65…" at bounding box center [784, 415] width 861 height 388
